Goal: Ask a question: Seek information or help from site administrators or community

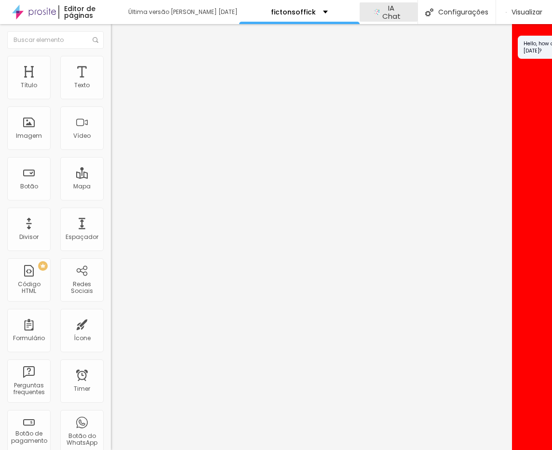
scroll to position [0, 65]
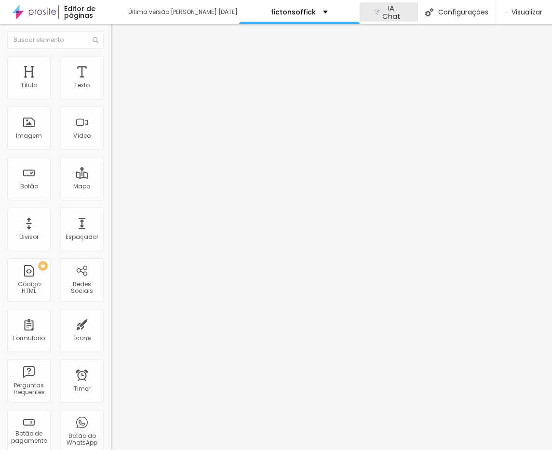
scroll to position [0, 65]
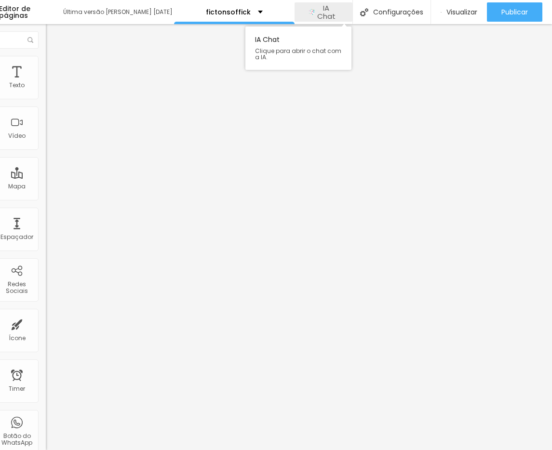
click at [322, 9] on span "IA Chat" at bounding box center [326, 12] width 24 height 17
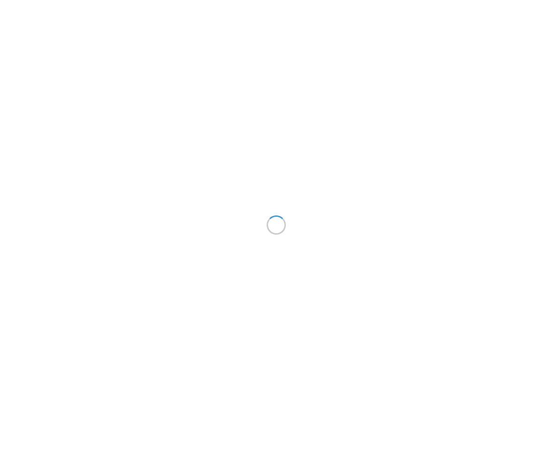
scroll to position [0, 65]
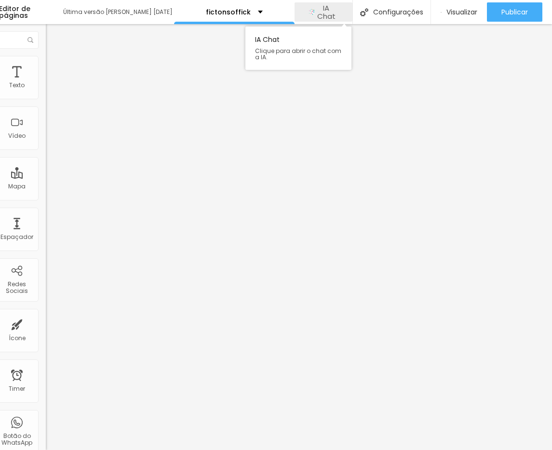
click at [325, 13] on span "IA Chat" at bounding box center [326, 12] width 24 height 17
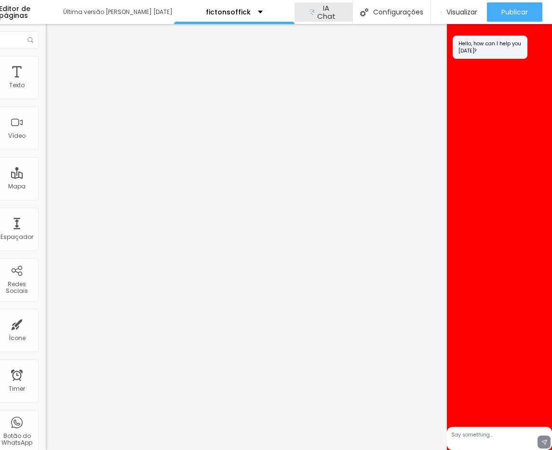
click at [520, 438] on textarea at bounding box center [499, 438] width 105 height 23
click at [517, 436] on textarea at bounding box center [499, 438] width 105 height 23
drag, startPoint x: 508, startPoint y: 435, endPoint x: 485, endPoint y: 436, distance: 22.2
click at [507, 435] on textarea at bounding box center [499, 438] width 105 height 23
click at [485, 436] on textarea at bounding box center [499, 438] width 105 height 23
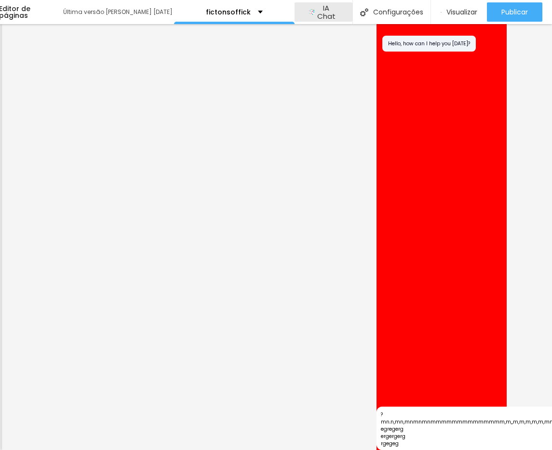
scroll to position [4, 0]
type textarea "?mn.n,mn,mnmnmnmmmmmmmmmmmmmm,m,,m,m,m,m,m,mm egregerg ergergerg rgegeg rgergrg…"
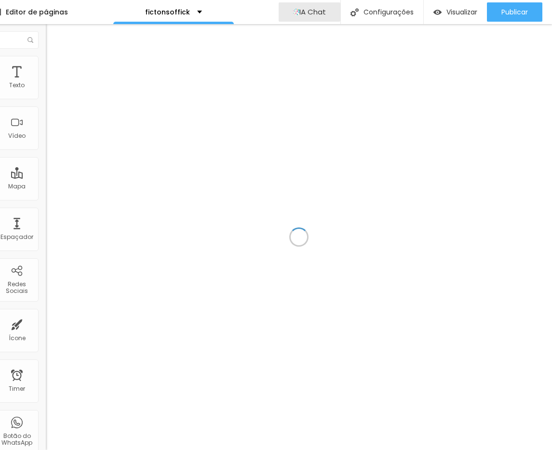
scroll to position [0, 65]
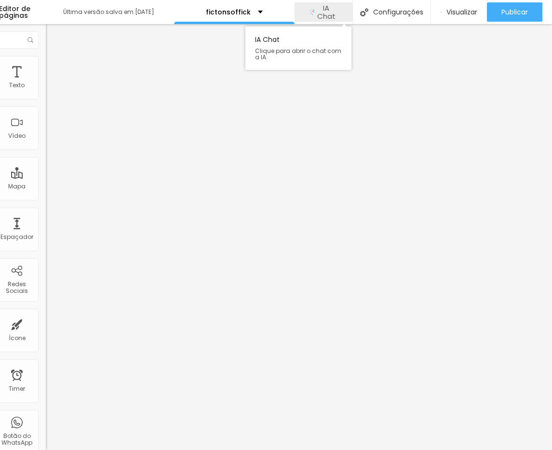
click at [331, 8] on span "IA Chat" at bounding box center [326, 12] width 24 height 17
click at [329, 13] on span "IA Chat" at bounding box center [326, 12] width 24 height 17
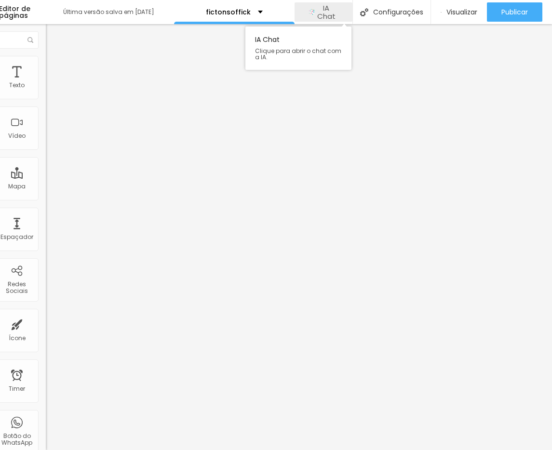
click at [334, 10] on span "IA Chat" at bounding box center [326, 12] width 24 height 17
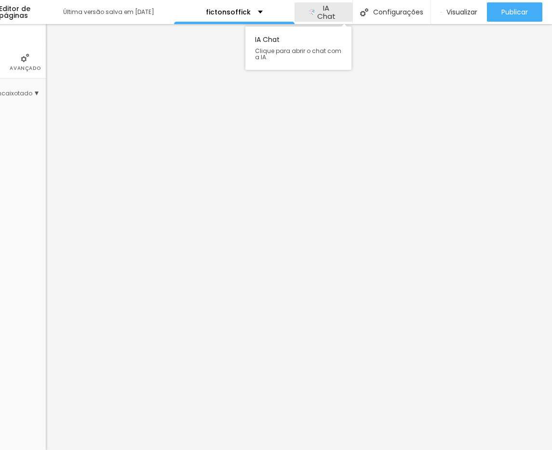
click at [337, 24] on div "IA Chat Clique para abrir o chat com a IA." at bounding box center [298, 46] width 106 height 48
click at [328, 13] on span "IA Chat" at bounding box center [326, 12] width 24 height 17
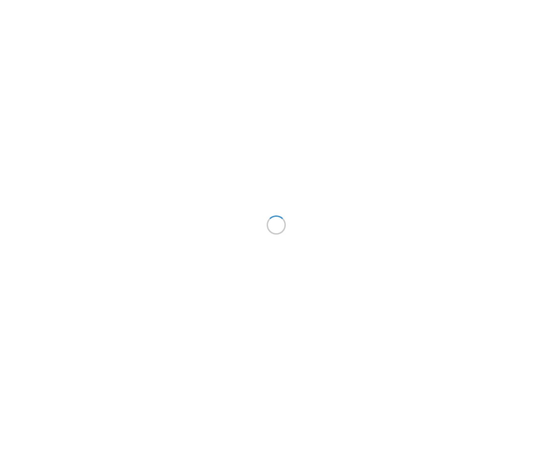
scroll to position [0, 65]
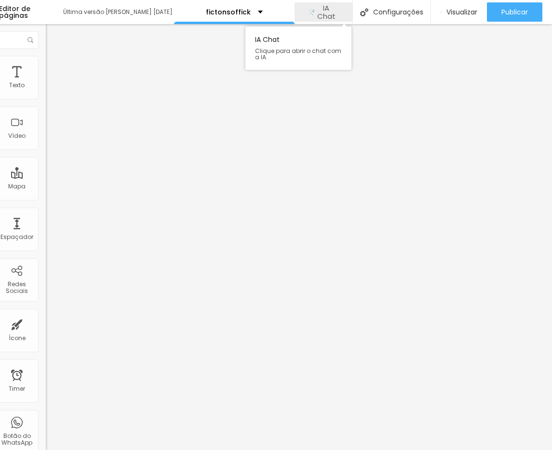
click at [316, 9] on span "IA Chat" at bounding box center [326, 12] width 24 height 17
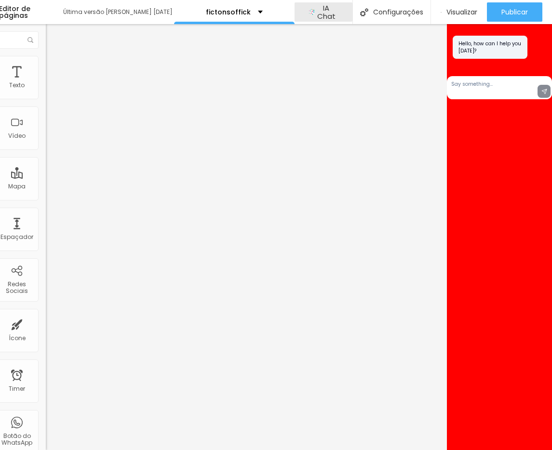
click at [507, 82] on textarea at bounding box center [499, 87] width 105 height 23
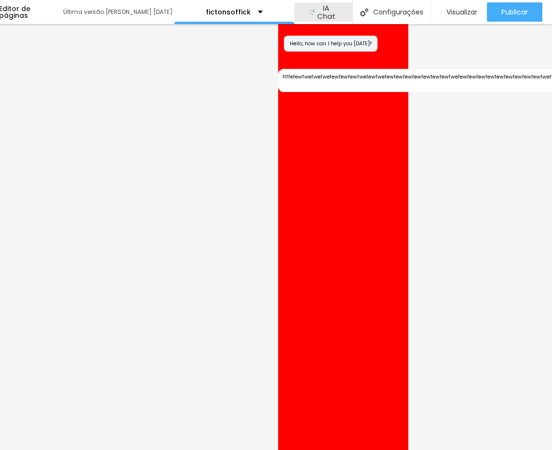
type textarea "ffffefewfwefwefwefewfewfewfwefewfwefewfewfewfewfewfewfewfwefewfewfewfewfewfewfe…"
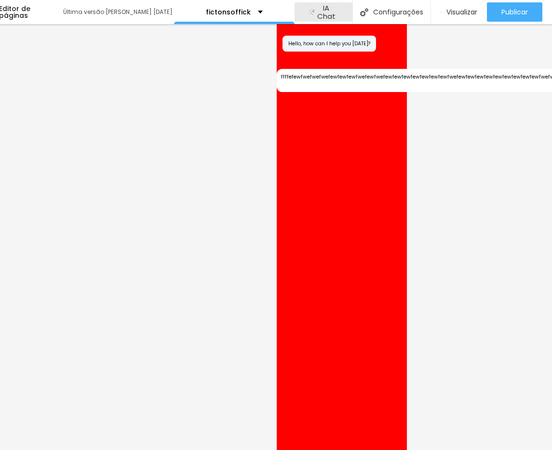
click at [390, 77] on textarea "ffffefewfwefwefwefewfewfewfwefewfwefewfewfewfewfewfewfewfwefewfewfewfewfewfewfe…" at bounding box center [427, 80] width 300 height 23
